Goal: Book appointment/travel/reservation

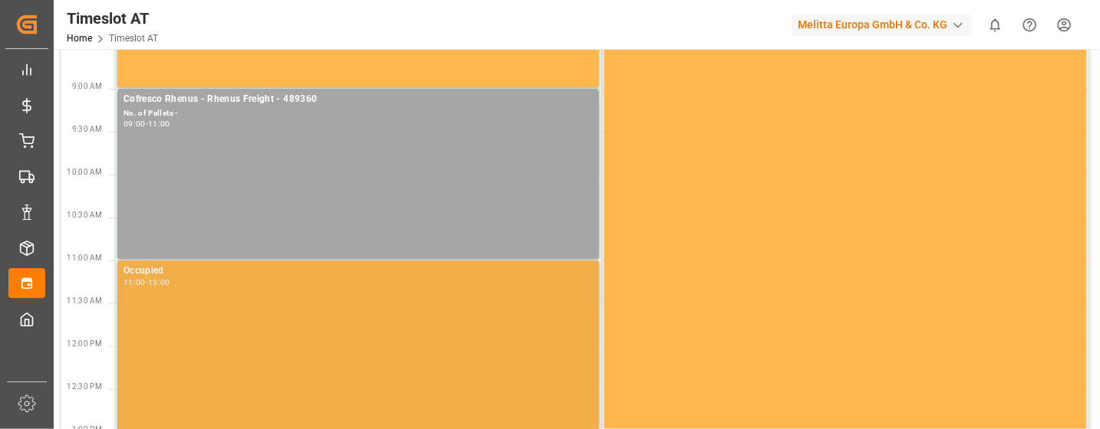
scroll to position [307, 0]
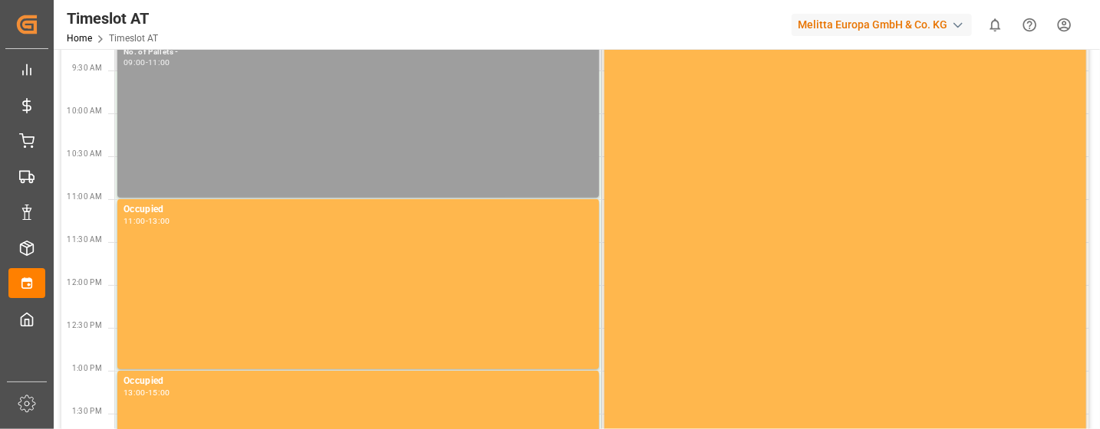
click at [284, 148] on div "Cofresco Rhenus - Rhenus Freight - 489360 No. of Pallets - 09:00 - 11:00" at bounding box center [357, 113] width 469 height 164
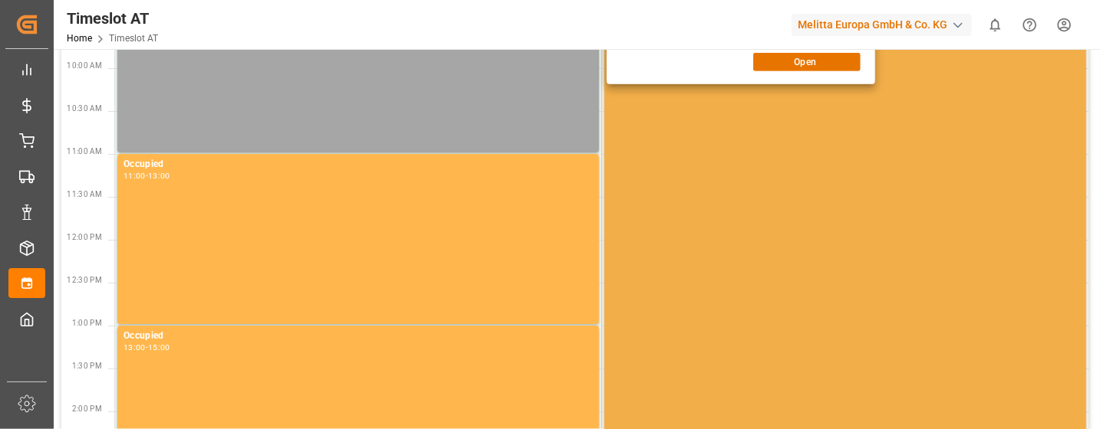
scroll to position [338, 0]
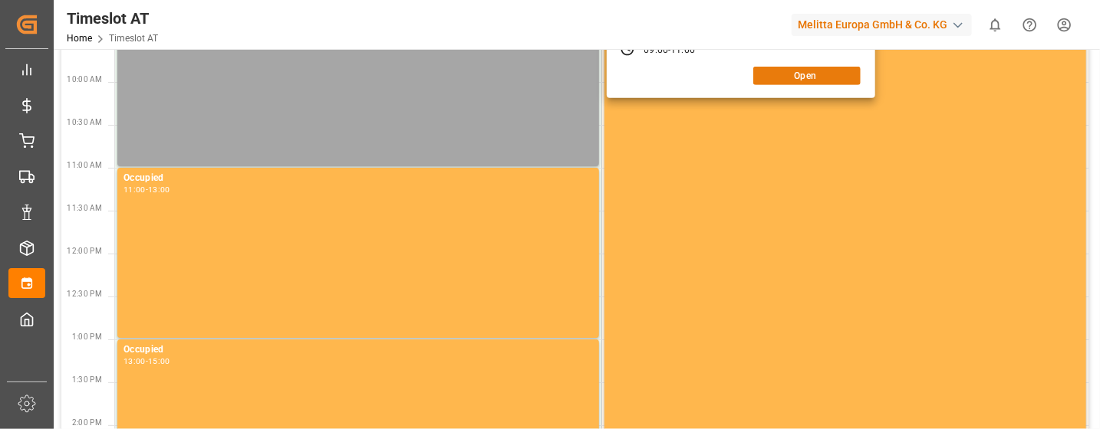
click at [817, 82] on button "Open" at bounding box center [806, 76] width 107 height 18
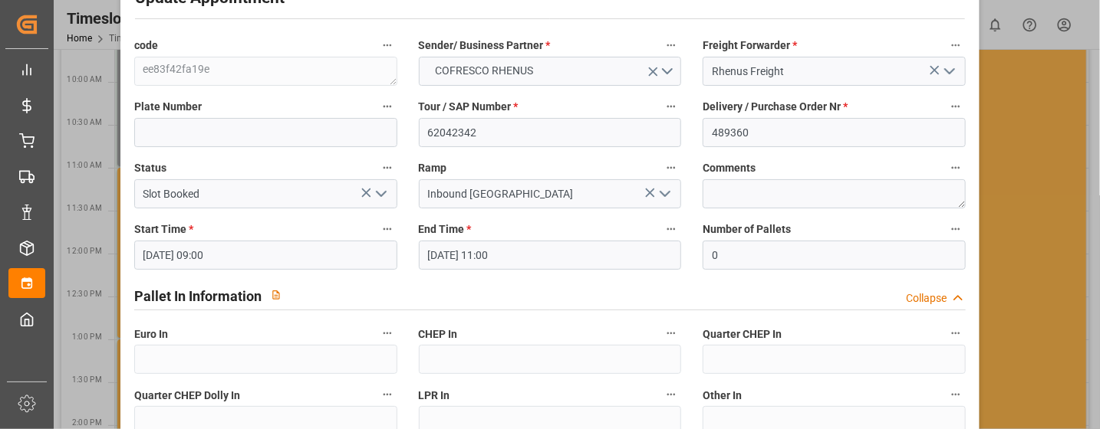
scroll to position [0, 0]
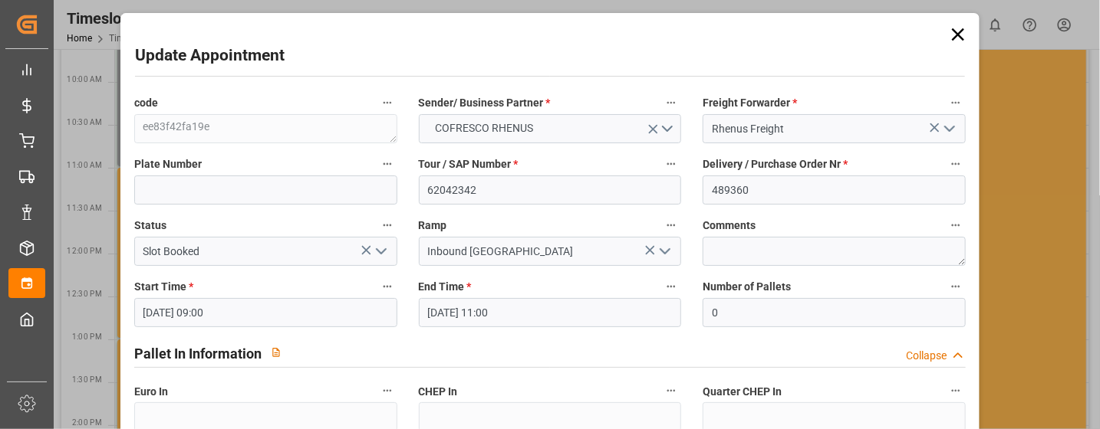
click at [960, 33] on icon at bounding box center [957, 34] width 21 height 21
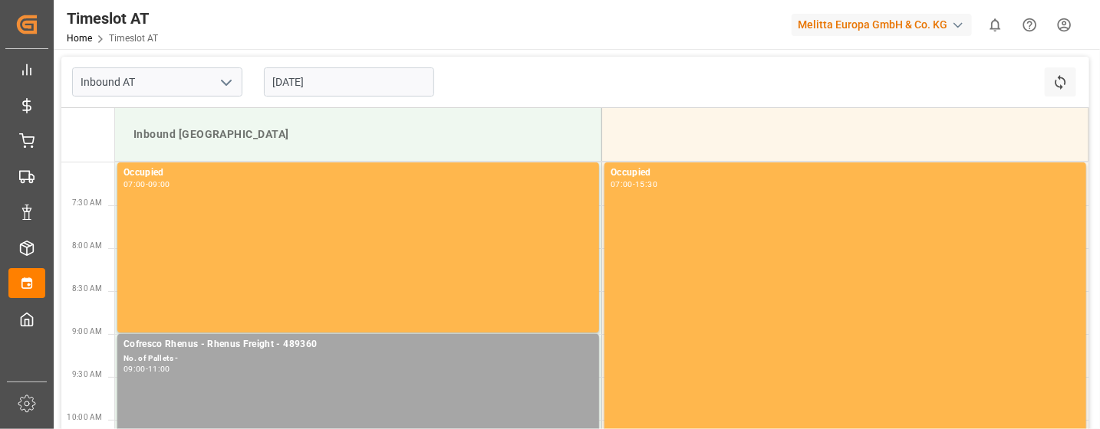
click at [397, 71] on input "[DATE]" at bounding box center [349, 81] width 170 height 29
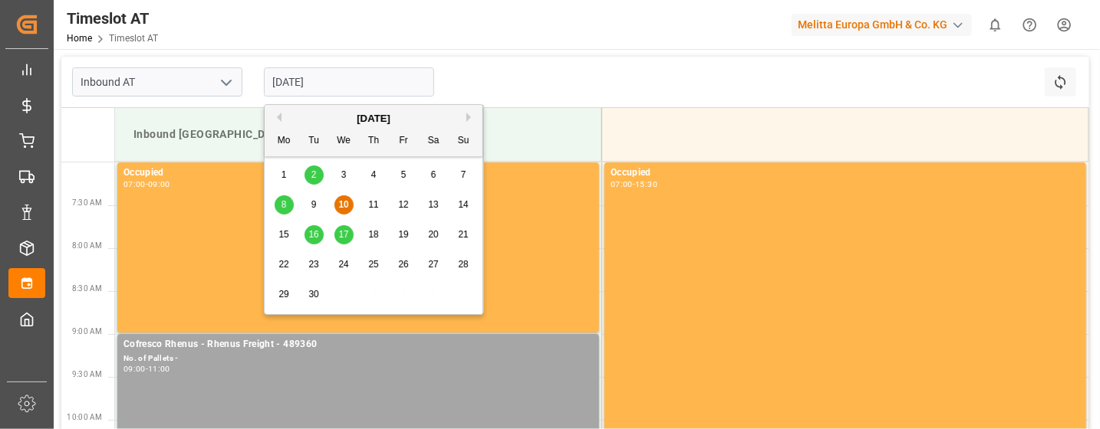
click at [378, 200] on div "11" at bounding box center [373, 205] width 19 height 18
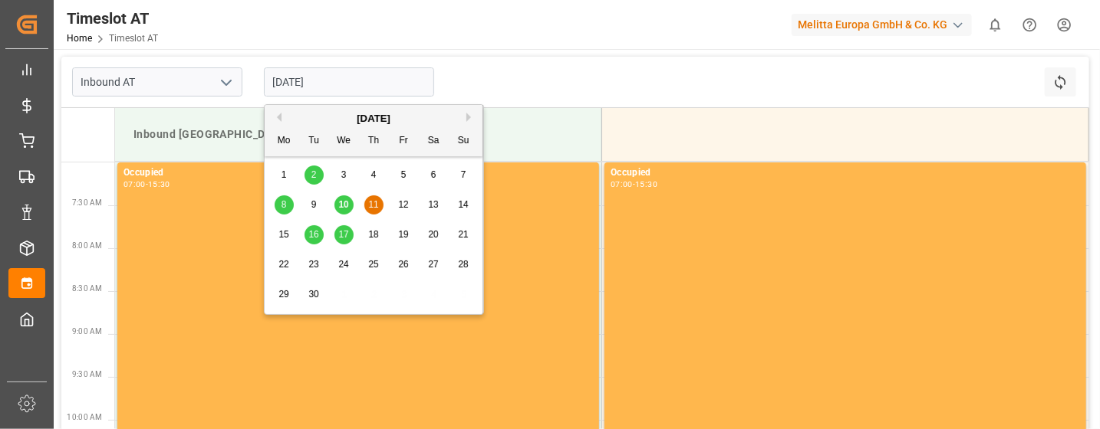
drag, startPoint x: 298, startPoint y: 90, endPoint x: 314, endPoint y: 101, distance: 20.4
click at [298, 88] on input "[DATE]" at bounding box center [349, 81] width 170 height 29
click at [348, 205] on div "10" at bounding box center [343, 205] width 19 height 18
type input "[DATE]"
